Goal: Information Seeking & Learning: Find specific fact

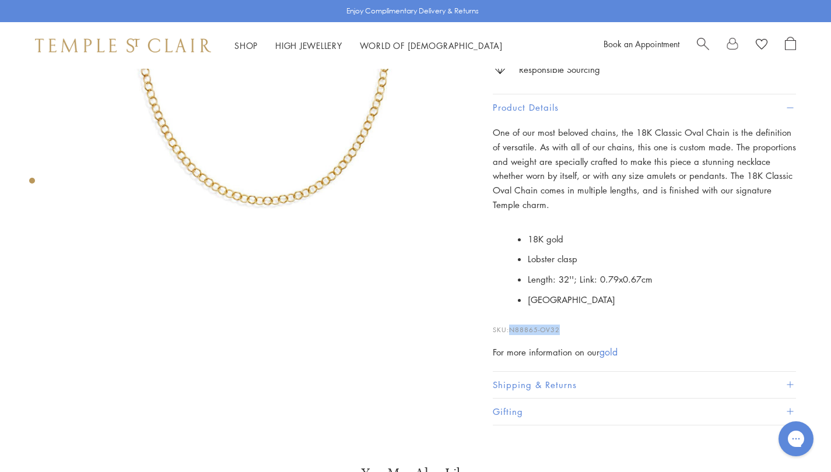
click at [697, 45] on span "Search" at bounding box center [703, 43] width 12 height 12
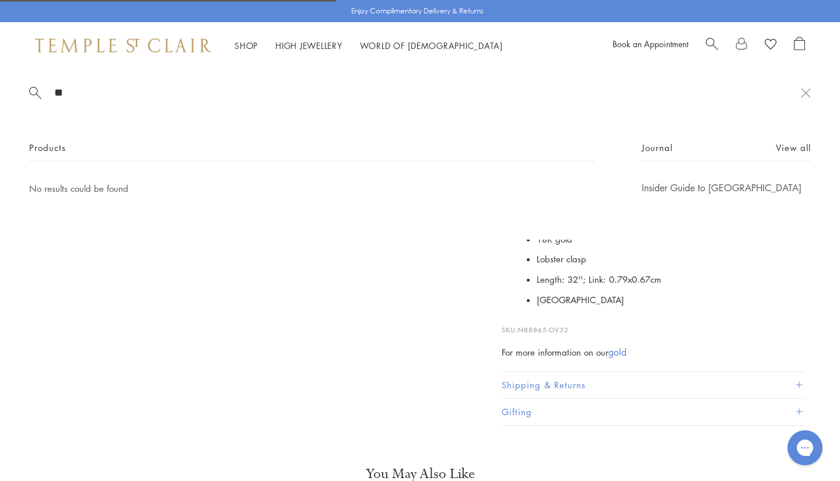
type input "*"
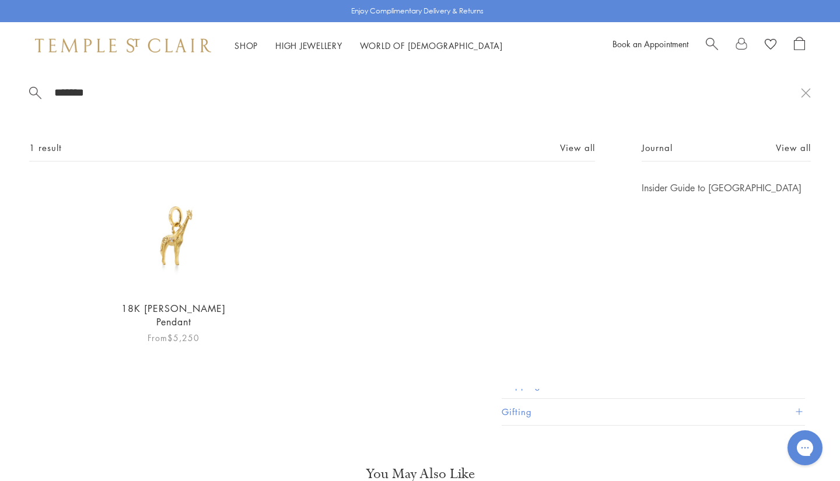
type input "*******"
click at [169, 261] on img at bounding box center [173, 235] width 109 height 109
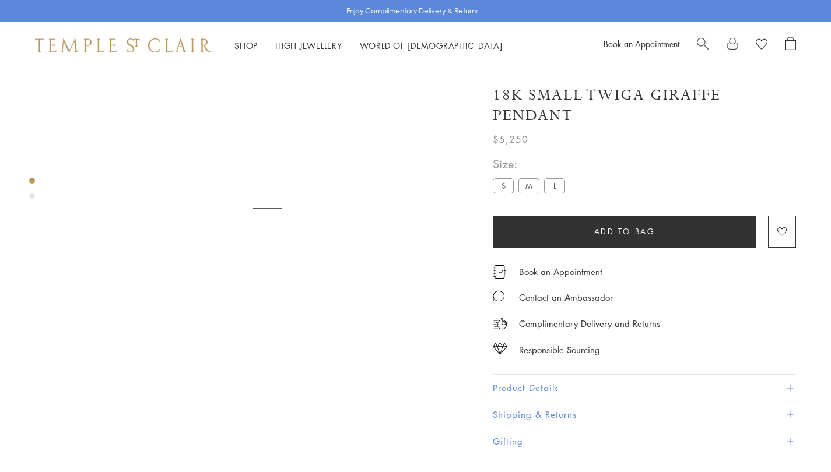
click at [555, 387] on button "Product Details" at bounding box center [644, 388] width 303 height 26
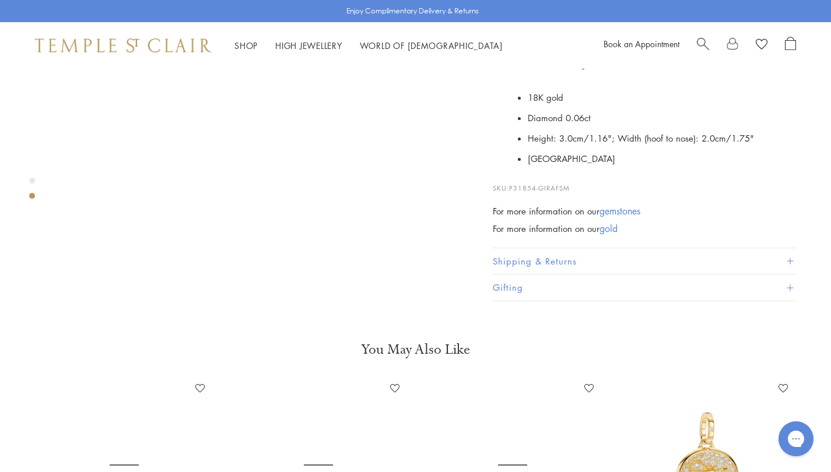
scroll to position [489, 0]
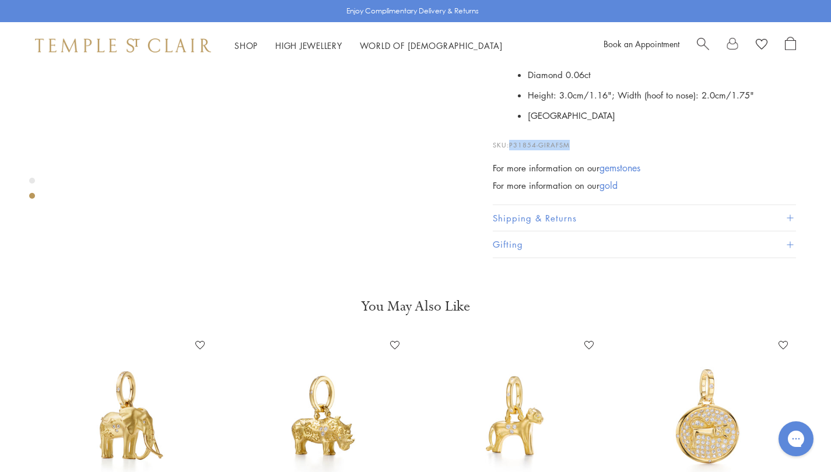
drag, startPoint x: 576, startPoint y: 300, endPoint x: 512, endPoint y: 300, distance: 63.6
click at [512, 150] on p "SKU: P31854-GIRAFSM" at bounding box center [644, 139] width 303 height 22
copy span "P31854-GIRAFSM"
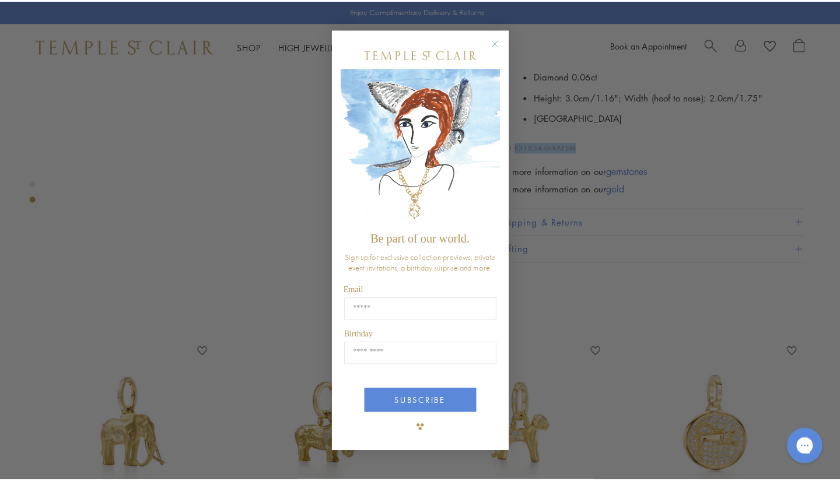
scroll to position [497, 0]
